Goal: Task Accomplishment & Management: Use online tool/utility

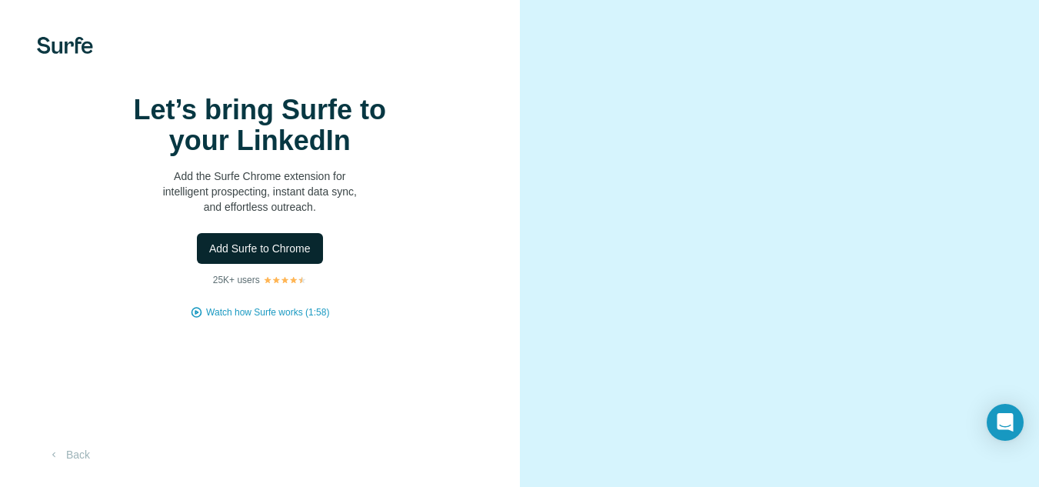
click at [253, 264] on button "Add Surfe to Chrome" at bounding box center [260, 248] width 126 height 31
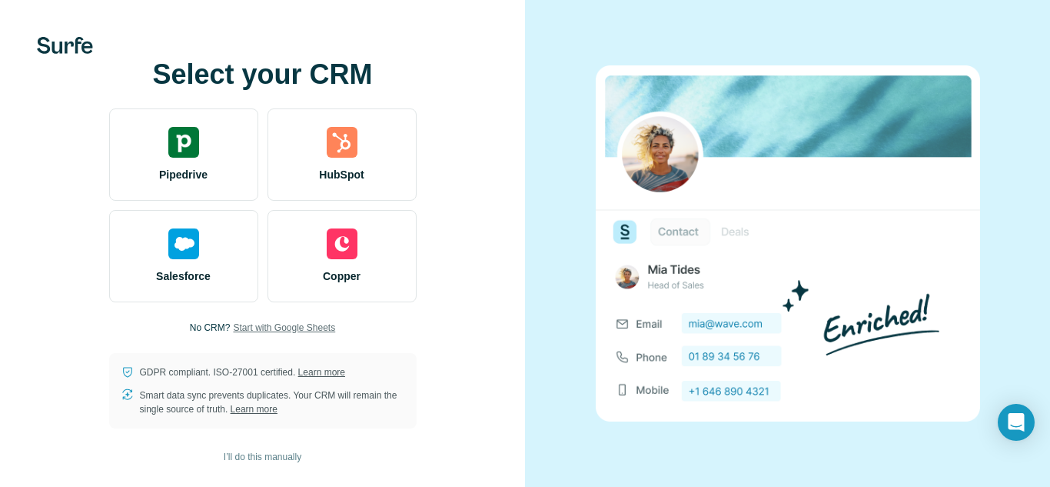
click at [304, 331] on span "Start with Google Sheets" at bounding box center [284, 328] width 102 height 14
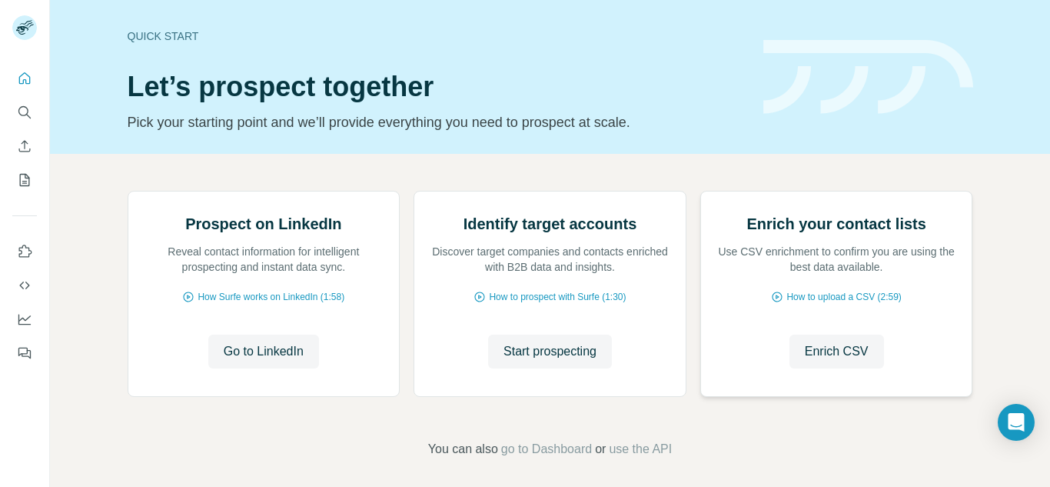
scroll to position [154, 0]
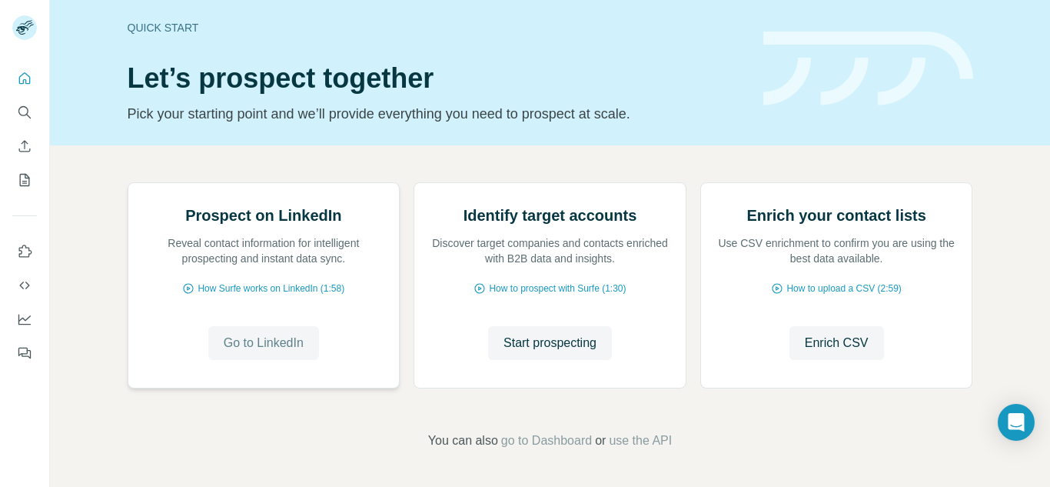
click at [252, 347] on span "Go to LinkedIn" at bounding box center [264, 343] width 80 height 18
